Goal: Navigation & Orientation: Find specific page/section

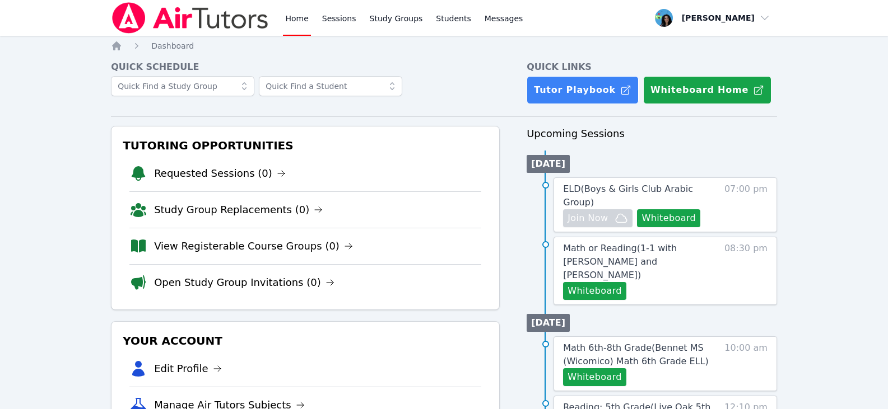
click at [291, 14] on link "Home" at bounding box center [296, 18] width 27 height 36
